Goal: Check status: Check status

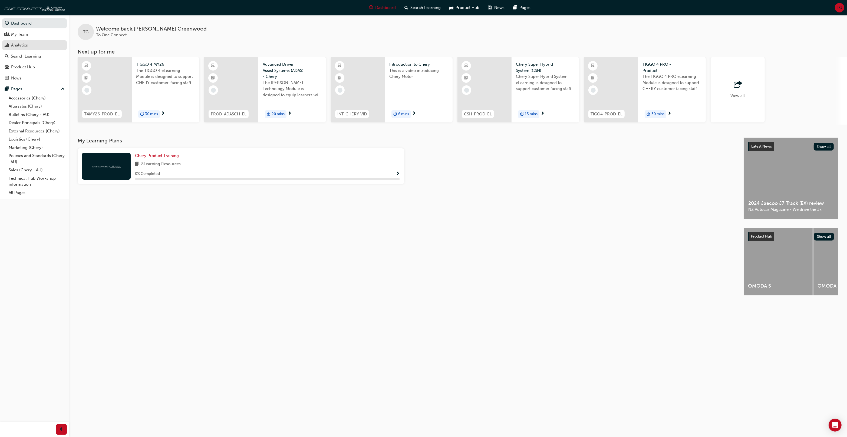
click at [31, 43] on div "Analytics" at bounding box center [34, 45] width 59 height 7
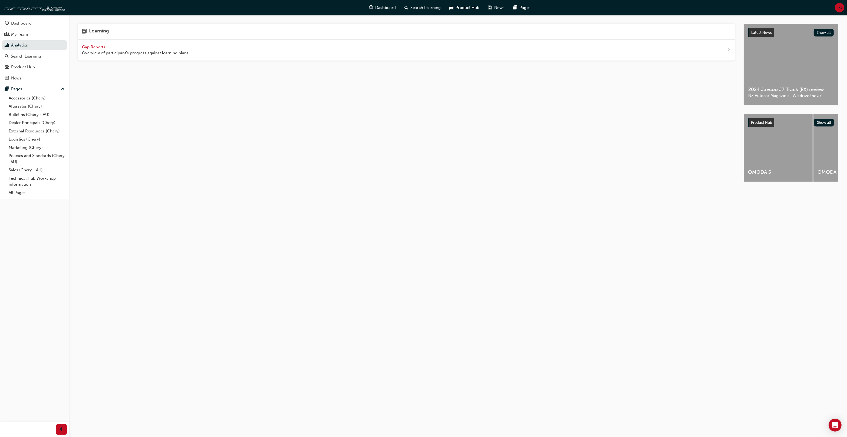
click at [96, 46] on span "Gap Reports" at bounding box center [94, 47] width 24 height 5
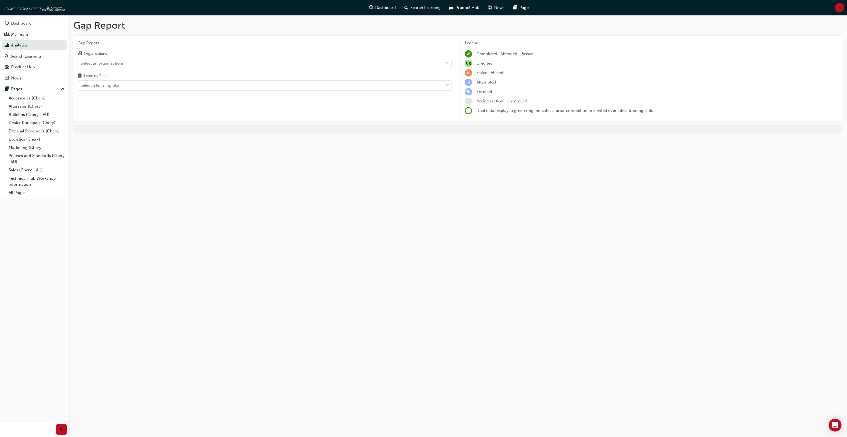
click at [448, 62] on span "down-icon" at bounding box center [447, 63] width 4 height 7
click at [81, 62] on input "Organisations Select an organisations" at bounding box center [81, 63] width 1 height 5
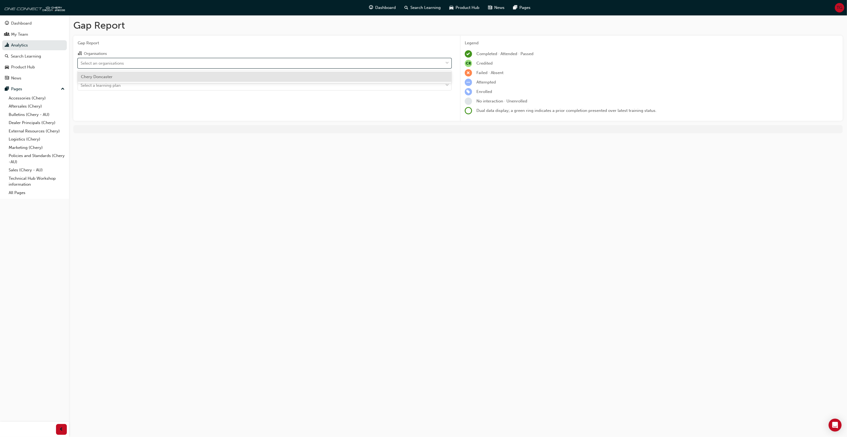
click at [229, 77] on div "Chery Doncaster" at bounding box center [265, 77] width 374 height 11
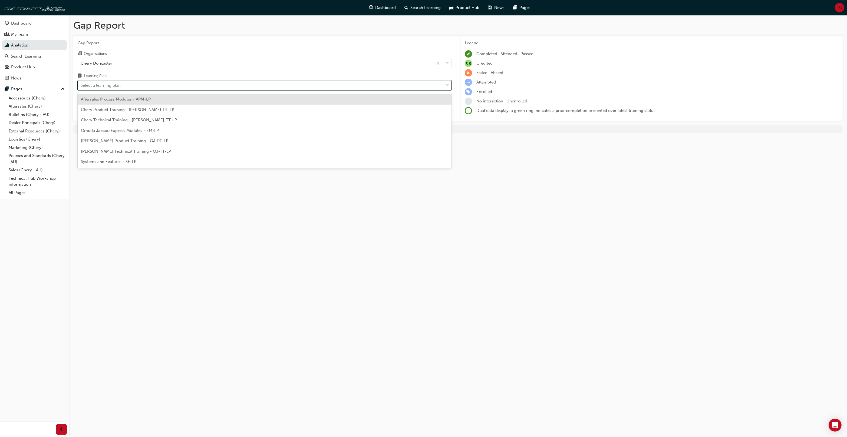
click at [447, 85] on span "down-icon" at bounding box center [447, 85] width 4 height 7
click at [81, 85] on input "Learning Plan option Aftersales Process Modules - APM-LP focused, 1 of 7. 7 res…" at bounding box center [81, 85] width 1 height 5
click at [197, 100] on div "Aftersales Process Modules - APM-LP" at bounding box center [265, 99] width 374 height 11
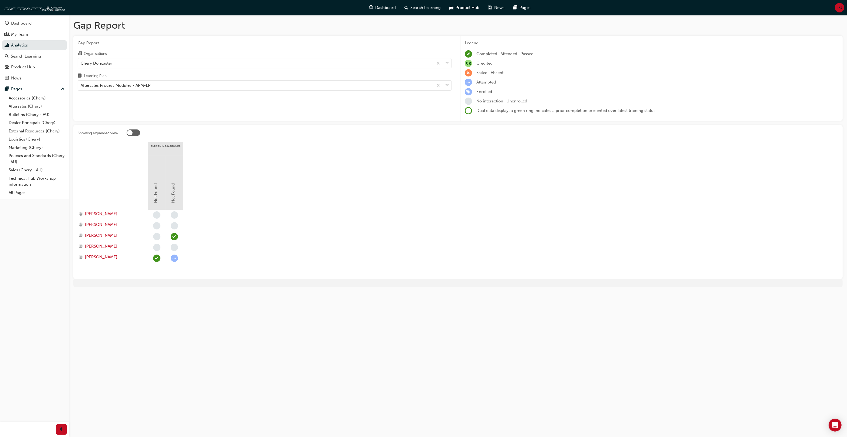
click at [132, 131] on div at bounding box center [129, 132] width 5 height 5
click at [130, 133] on div at bounding box center [134, 133] width 14 height 6
click at [20, 193] on link "All Pages" at bounding box center [36, 193] width 60 height 8
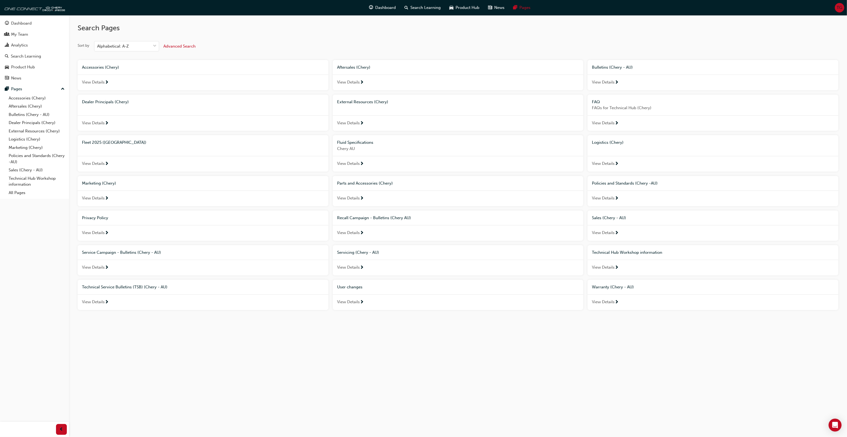
click at [355, 304] on span "View Details" at bounding box center [348, 302] width 23 height 6
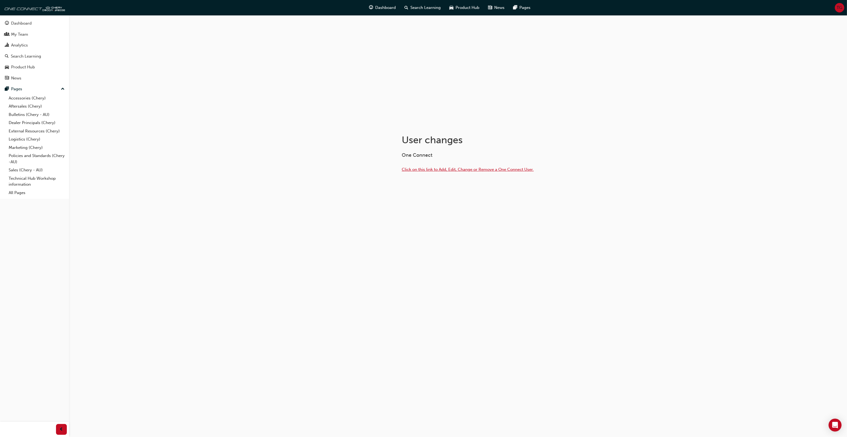
click at [433, 170] on span "Click on this link to Add, Edit, Change or Remove a One Connect User." at bounding box center [468, 169] width 132 height 5
